Goal: Task Accomplishment & Management: Use online tool/utility

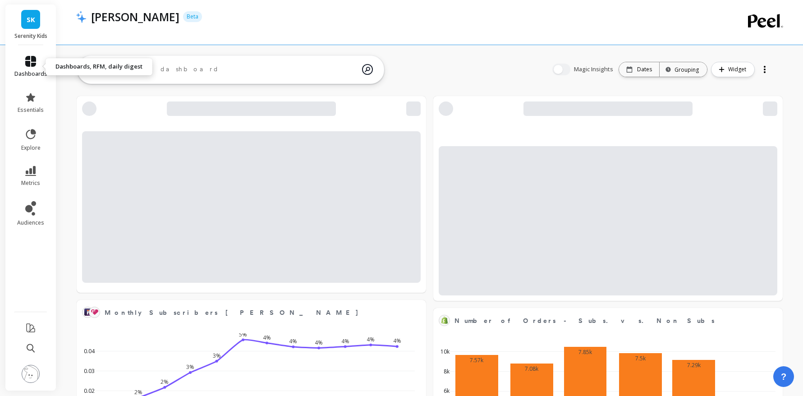
scroll to position [248, 330]
click at [35, 64] on icon at bounding box center [30, 61] width 11 height 11
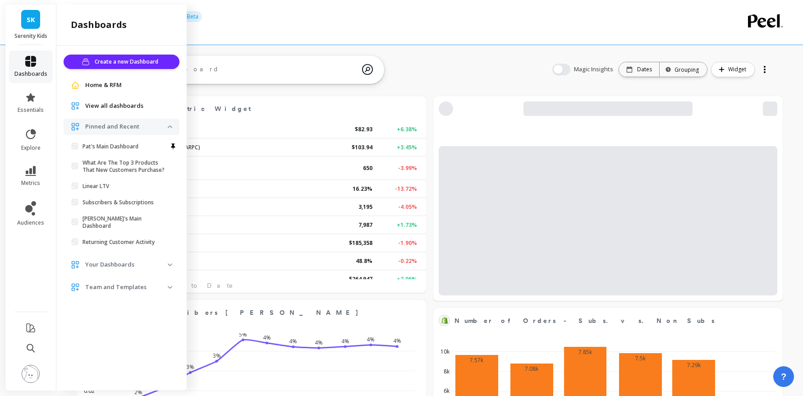
scroll to position [0, 0]
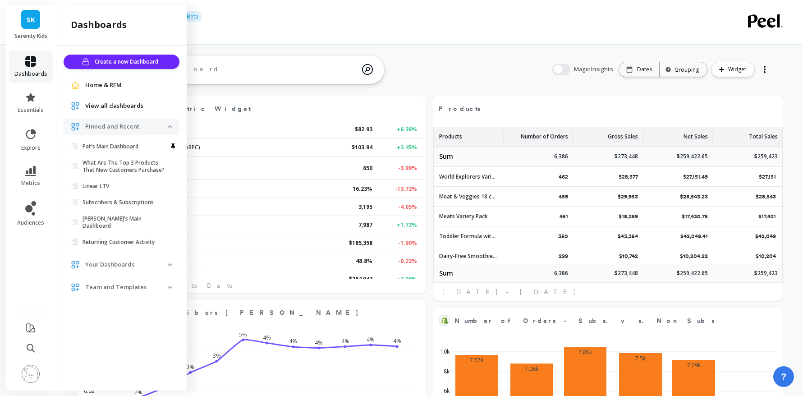
select select "sum"
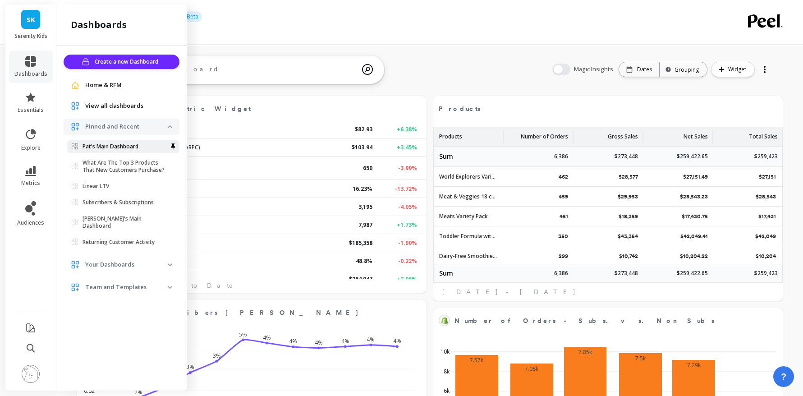
select select "sum"
click at [113, 146] on p "Pat's Main Dashboard" at bounding box center [110, 146] width 56 height 7
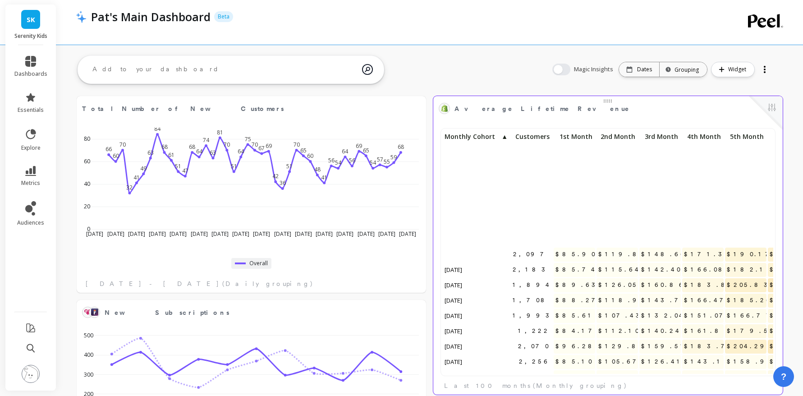
scroll to position [888, 0]
